Goal: Book appointment/travel/reservation

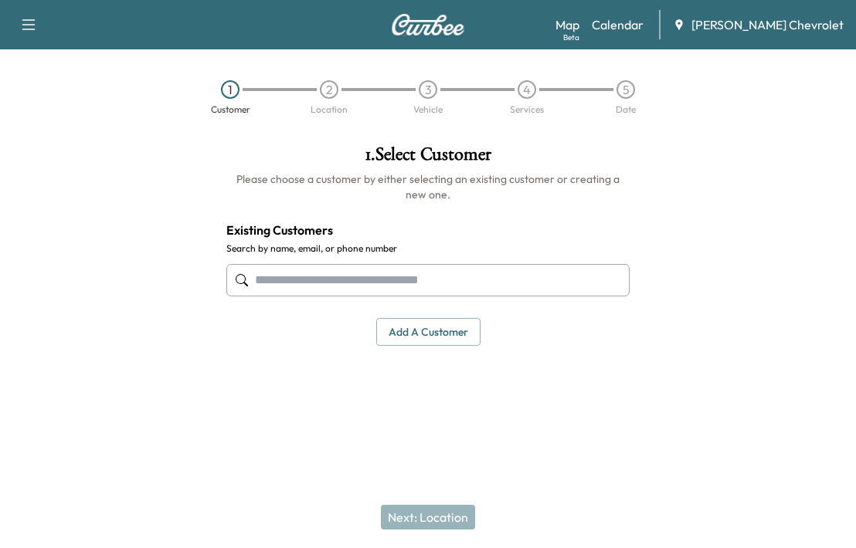
click at [643, 32] on link "Calendar" at bounding box center [618, 24] width 52 height 19
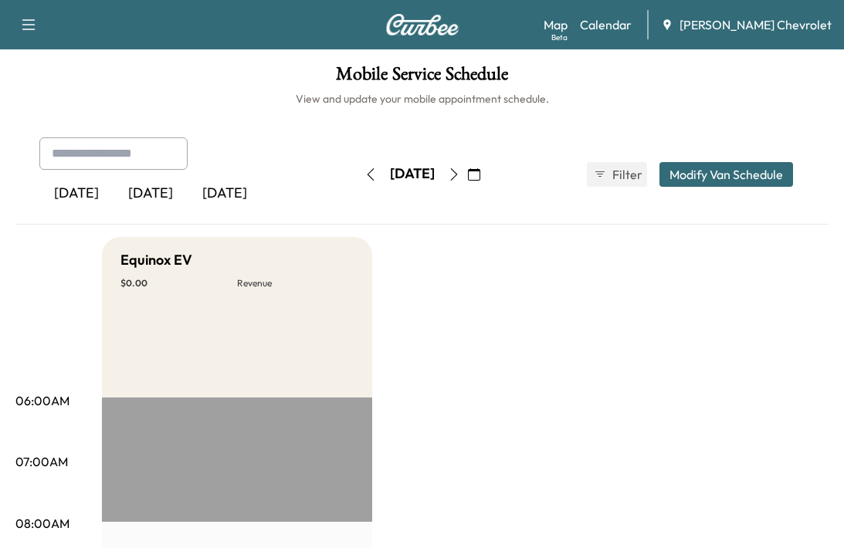
click at [460, 177] on icon "button" at bounding box center [454, 174] width 12 height 12
drag, startPoint x: 502, startPoint y: 172, endPoint x: 485, endPoint y: 222, distance: 53.0
click at [457, 172] on icon "button" at bounding box center [453, 174] width 7 height 12
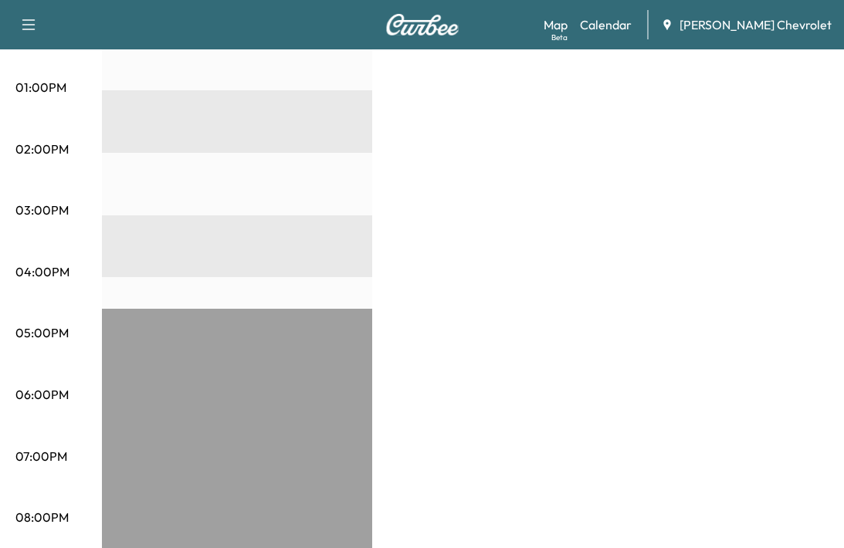
scroll to position [863, 0]
